Goal: Check status: Check status

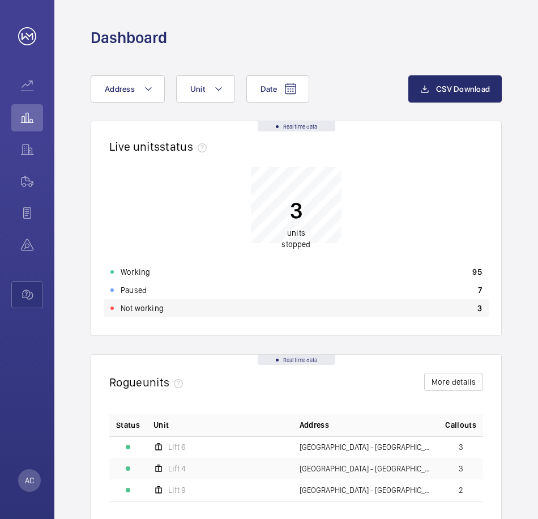
click at [145, 308] on p "Not working" at bounding box center [142, 308] width 43 height 11
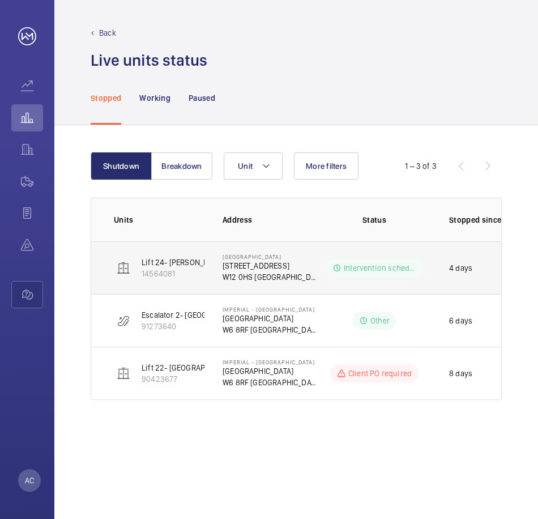
click at [176, 262] on p "Lift 24- [PERSON_NAME] Wing External Glass Building 201" at bounding box center [242, 262] width 201 height 11
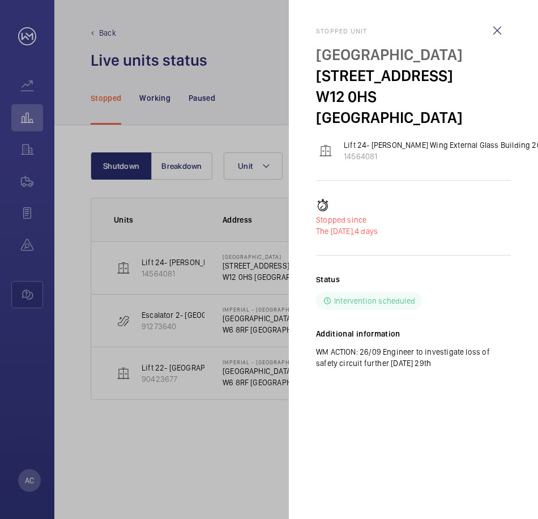
click at [248, 449] on div at bounding box center [269, 259] width 538 height 519
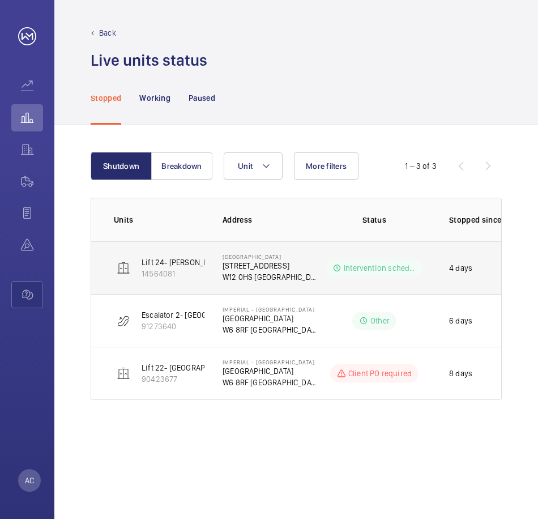
click at [457, 269] on p "4 days" at bounding box center [460, 267] width 23 height 11
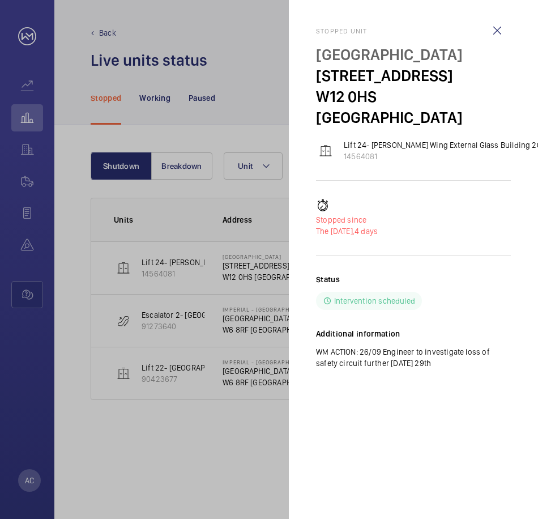
click at [283, 430] on div at bounding box center [269, 259] width 538 height 519
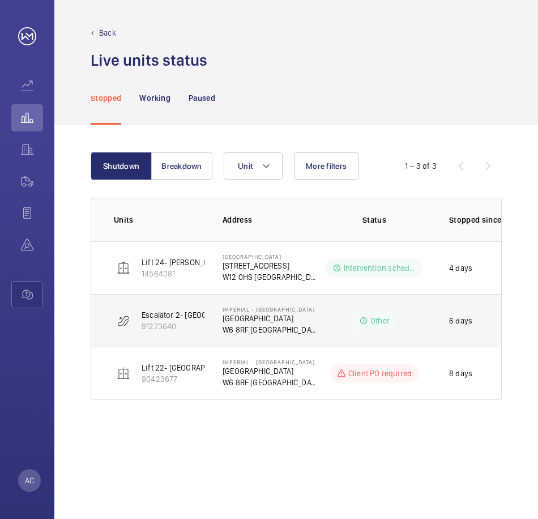
click at [462, 318] on p "6 days" at bounding box center [460, 320] width 23 height 11
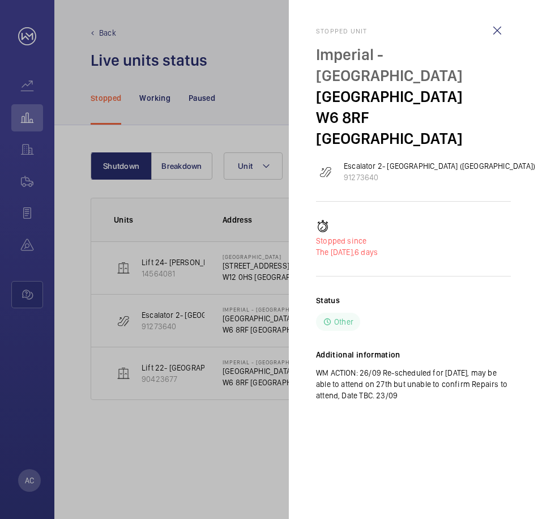
click at [235, 443] on div at bounding box center [269, 259] width 538 height 519
